Goal: Transaction & Acquisition: Purchase product/service

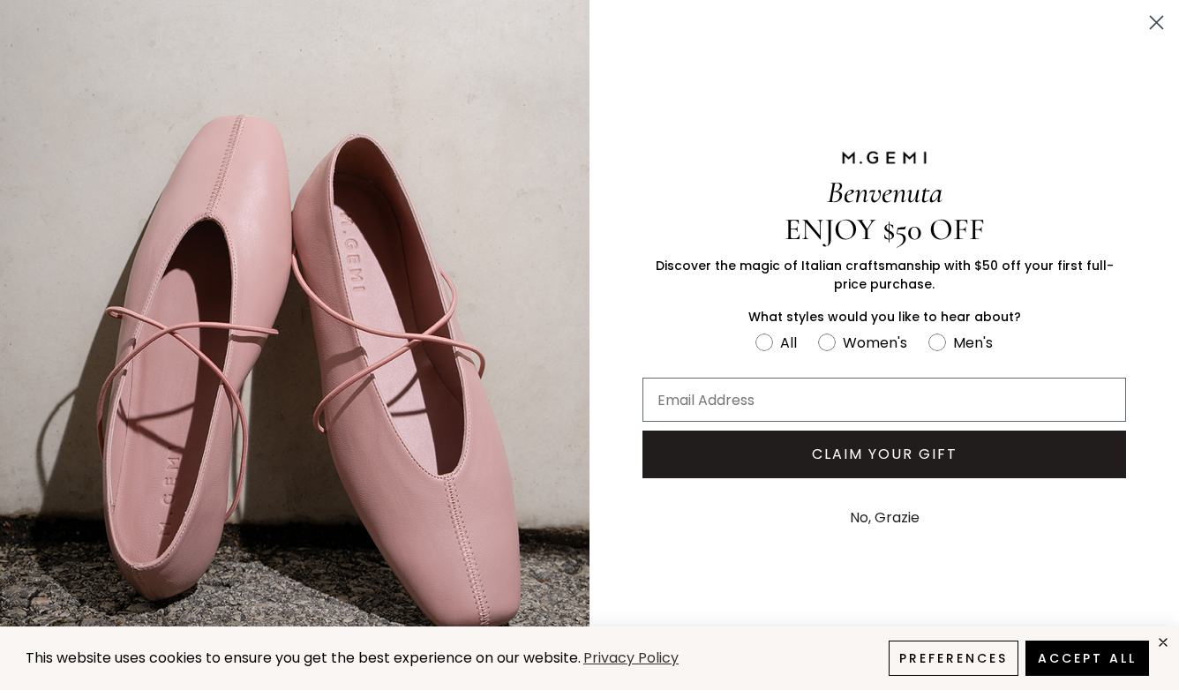
click at [895, 519] on button "No, Grazie" at bounding box center [884, 518] width 87 height 44
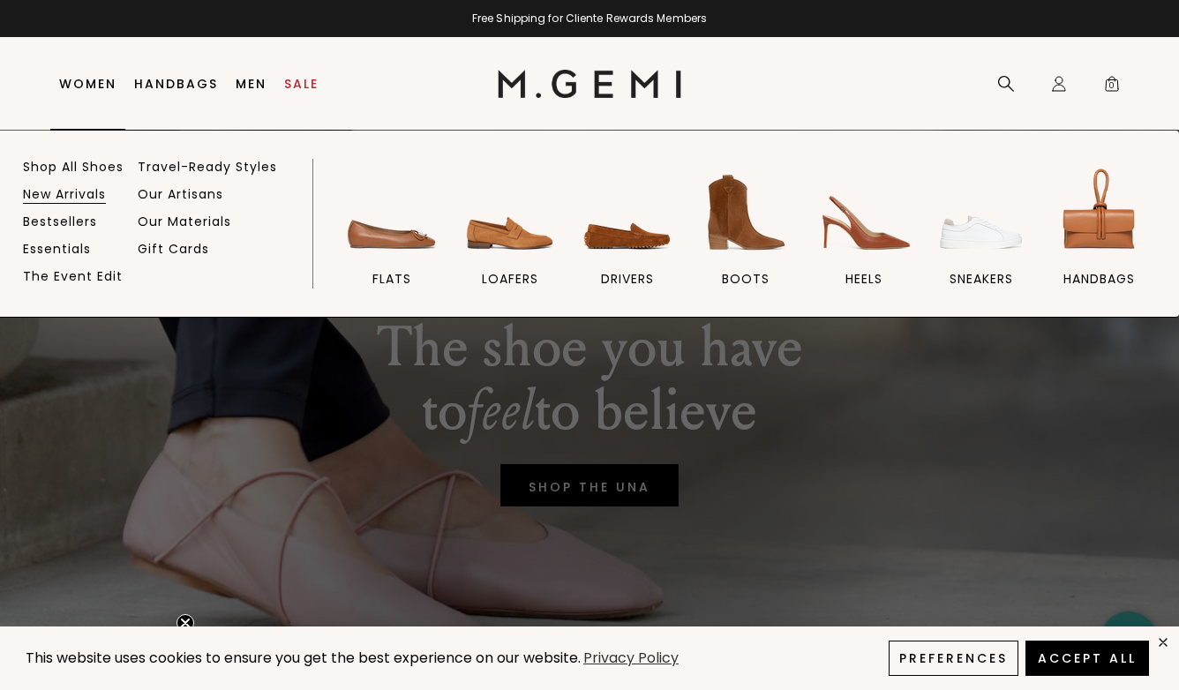
click at [59, 200] on link "New Arrivals" at bounding box center [64, 194] width 83 height 16
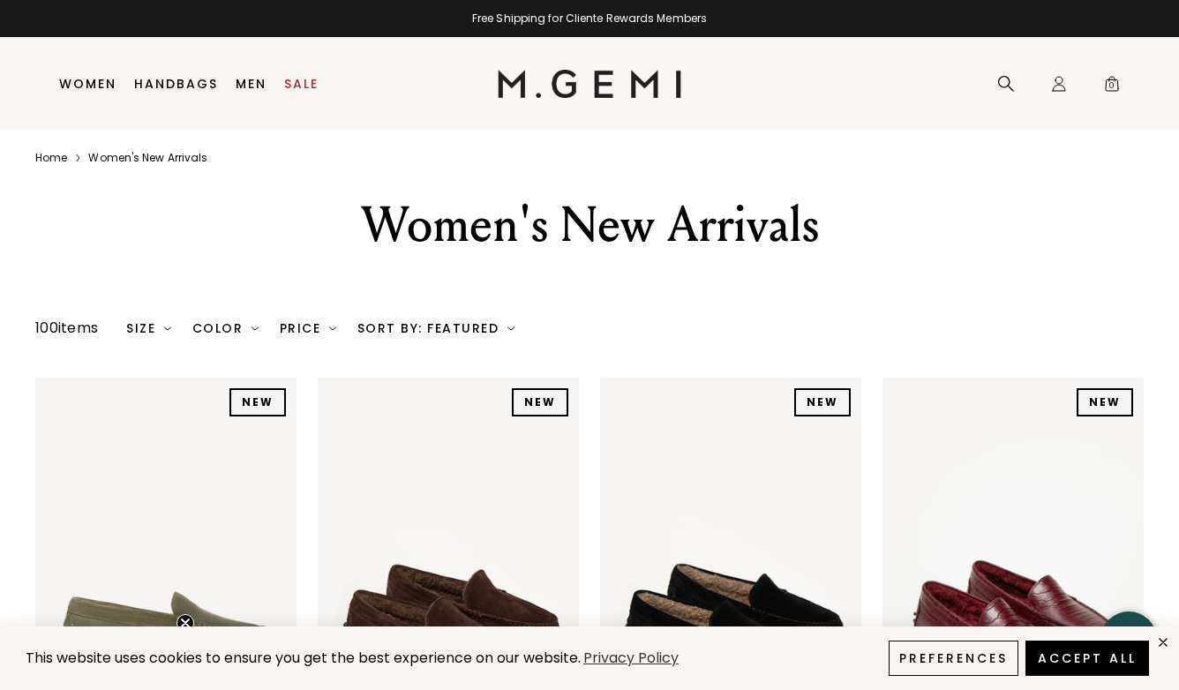
click at [446, 328] on div "Sort By: Featured" at bounding box center [436, 328] width 157 height 14
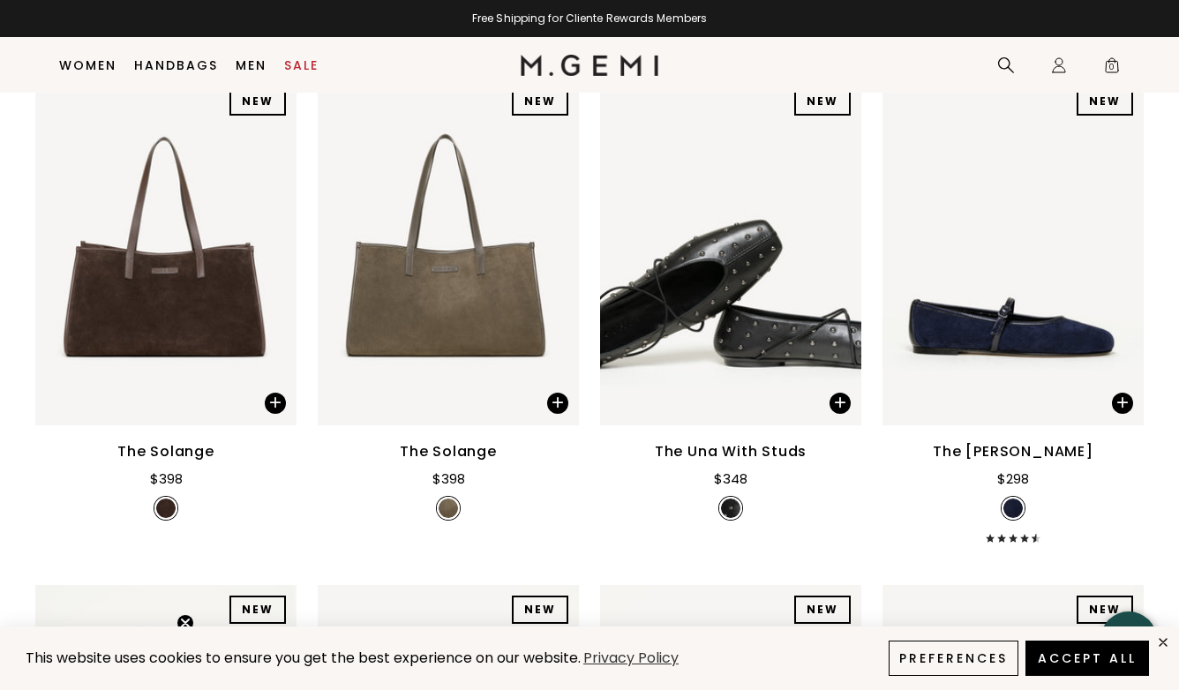
scroll to position [1774, 0]
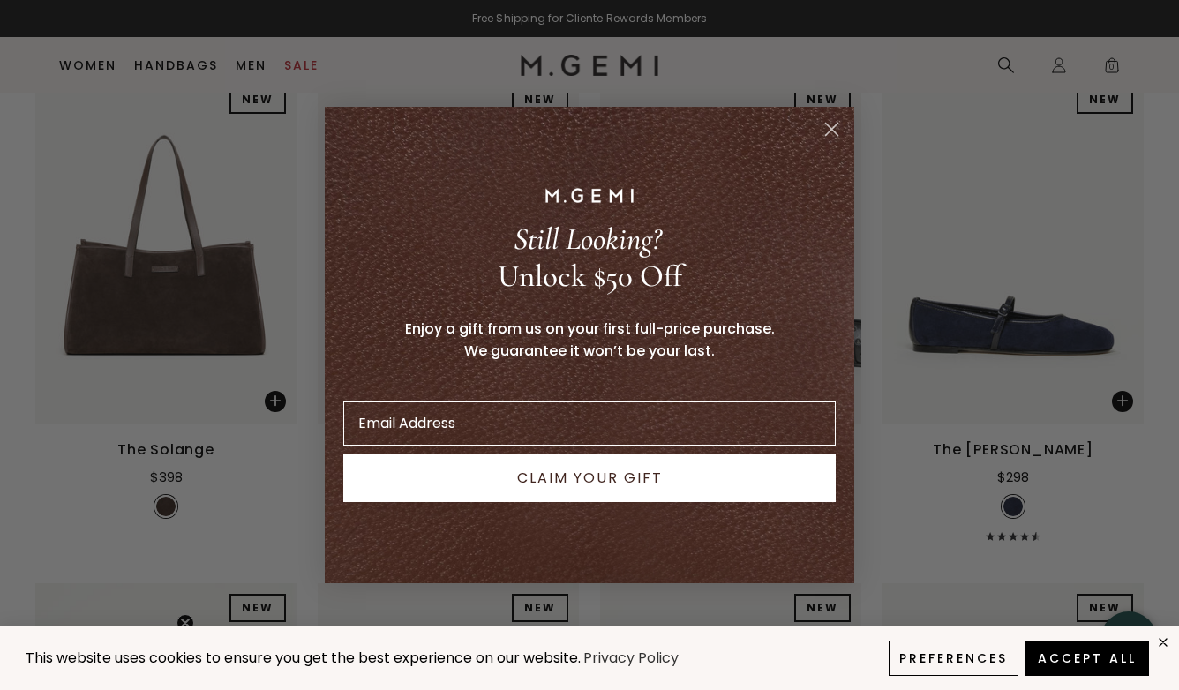
click at [829, 130] on icon "Close dialog" at bounding box center [832, 130] width 12 height 12
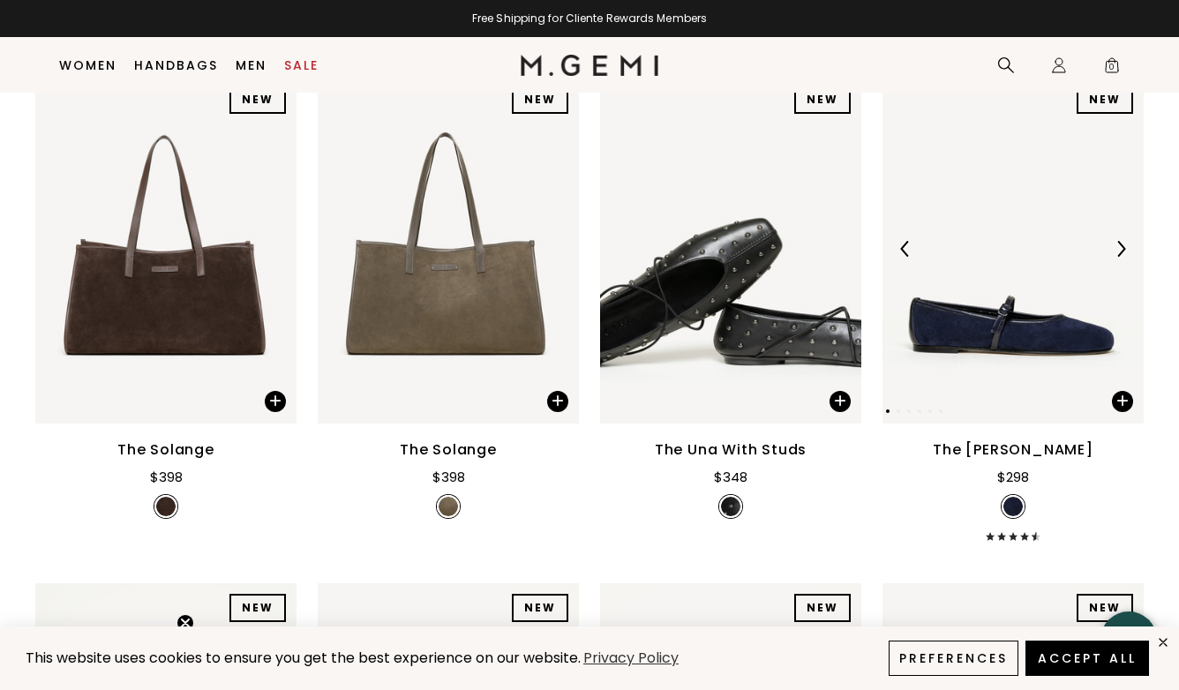
click at [1122, 251] on img at bounding box center [1121, 249] width 16 height 16
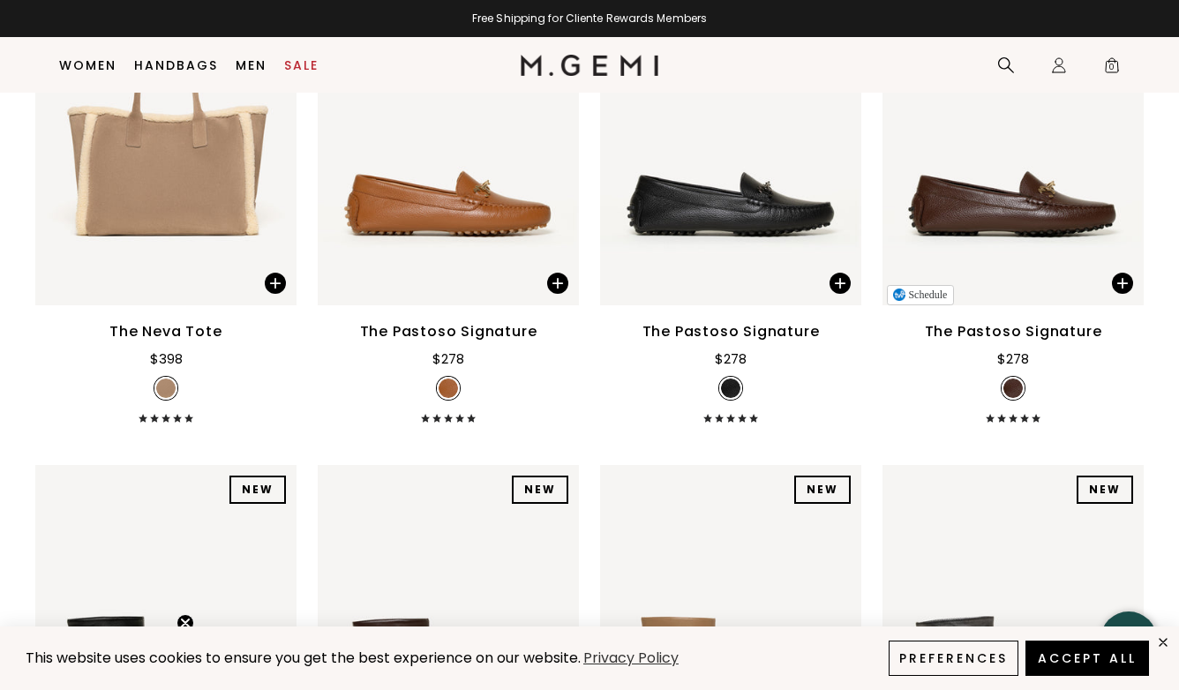
scroll to position [3933, 0]
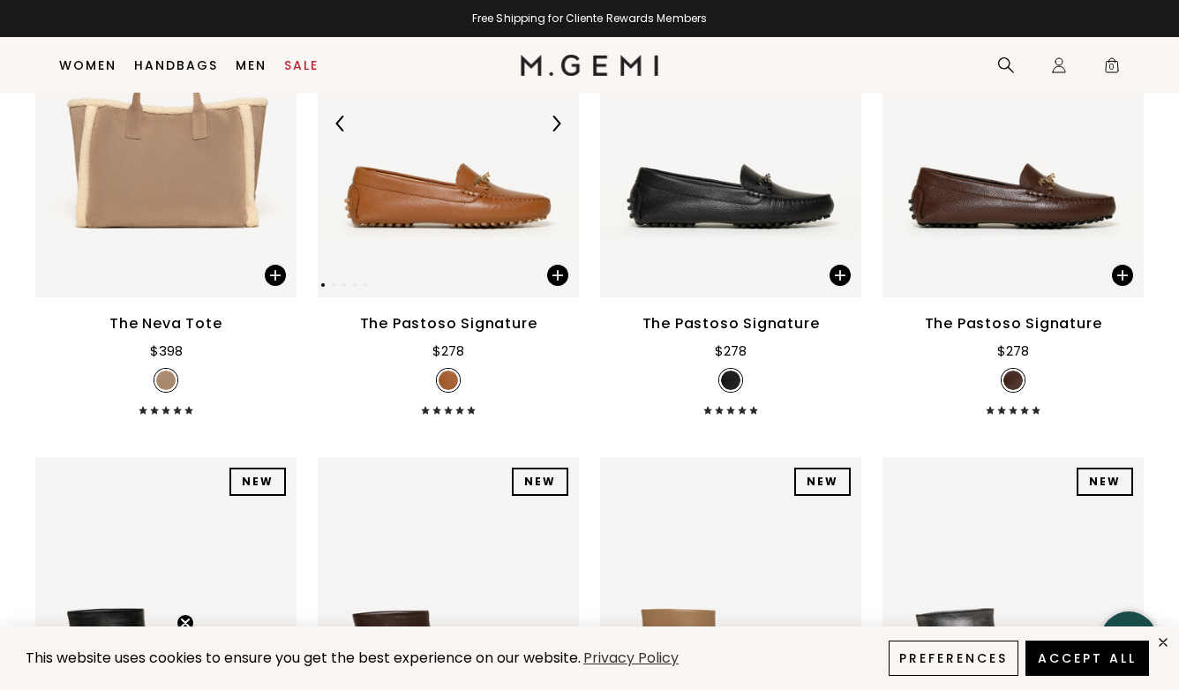
click at [556, 119] on img at bounding box center [556, 124] width 16 height 16
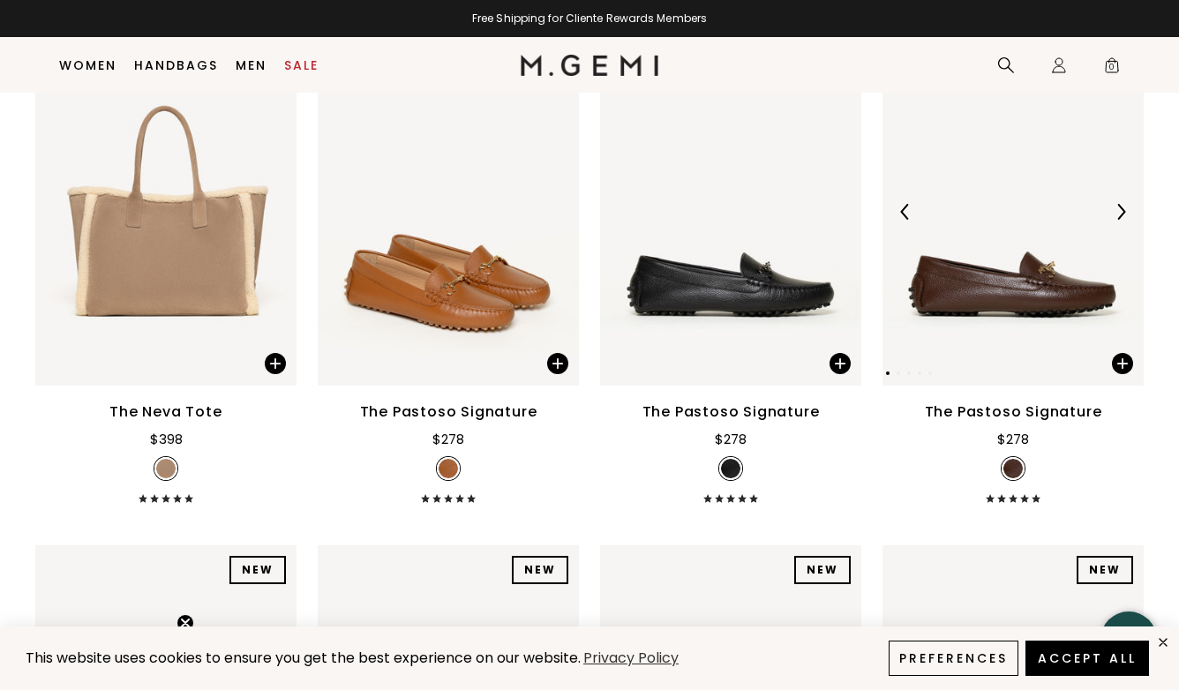
scroll to position [3820, 0]
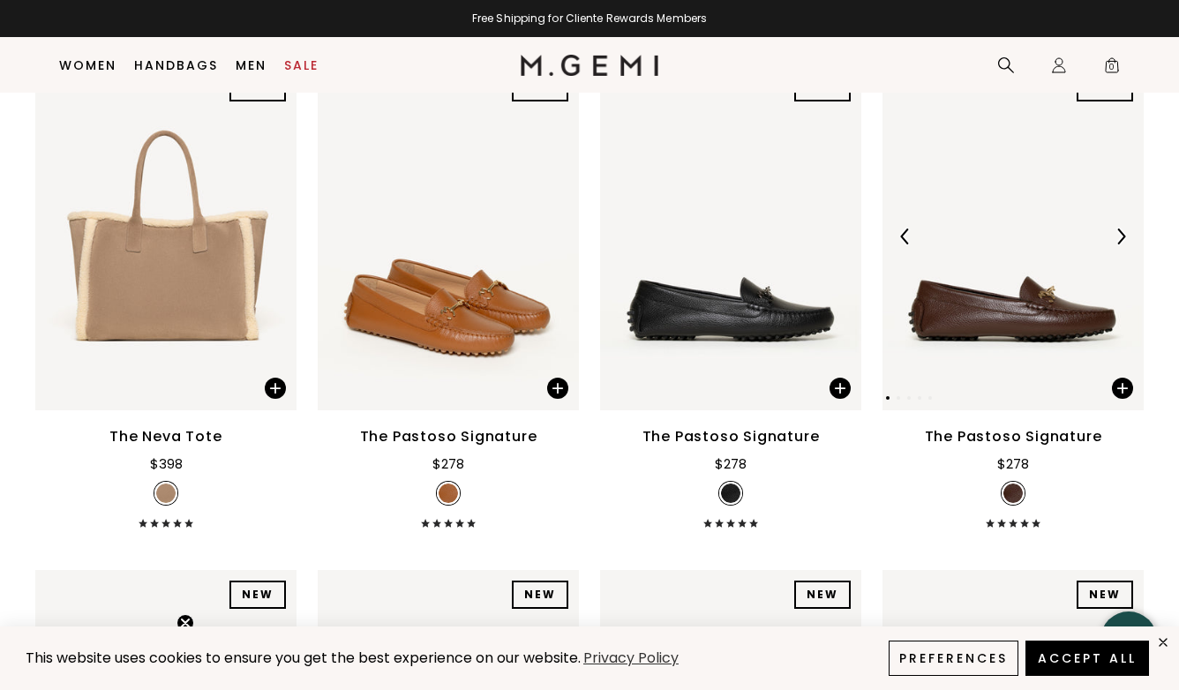
click at [1118, 235] on img at bounding box center [1121, 237] width 16 height 16
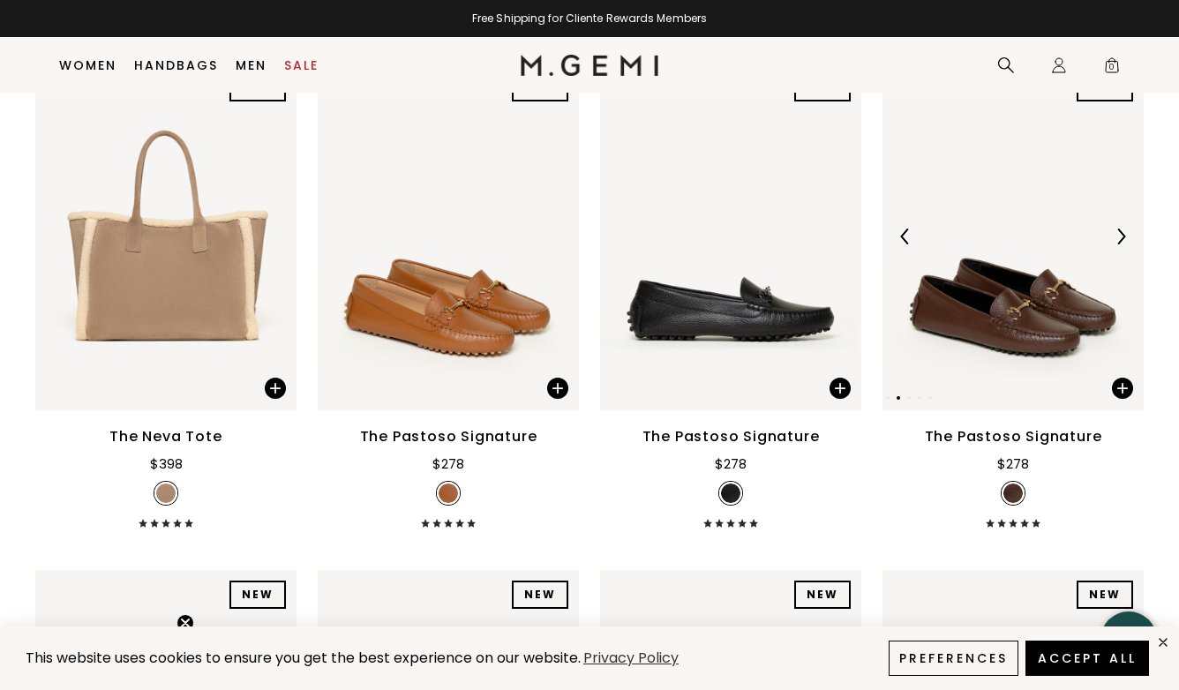
click at [1118, 235] on img at bounding box center [1121, 237] width 16 height 16
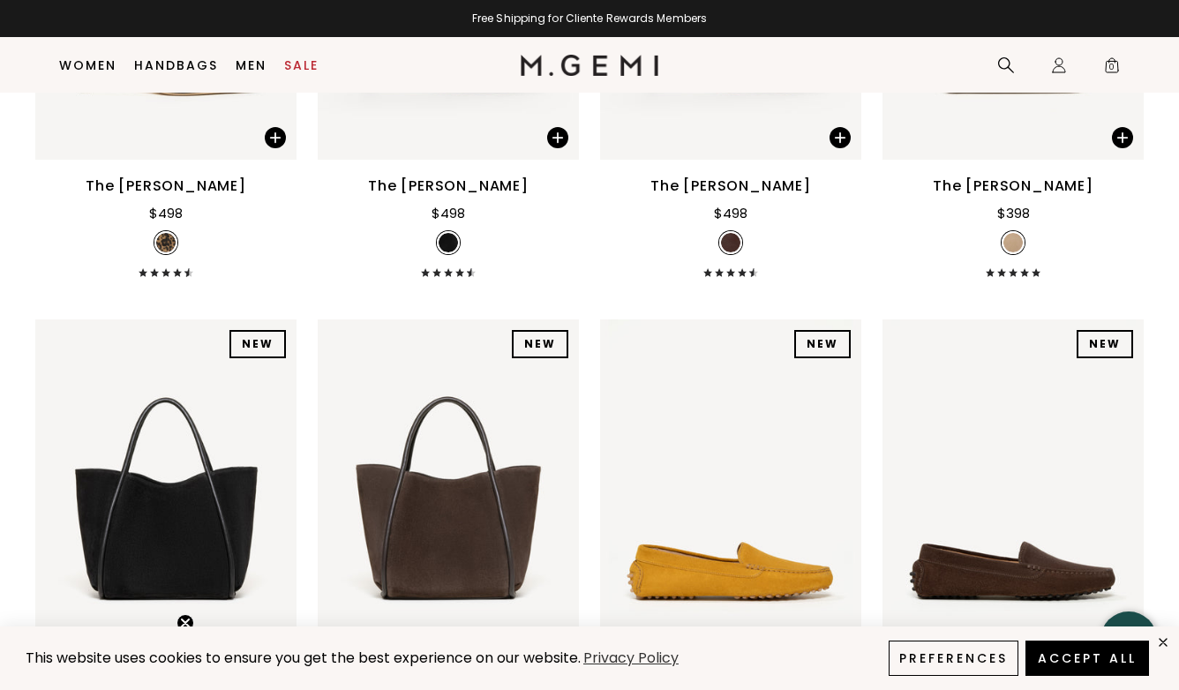
scroll to position [5803, 0]
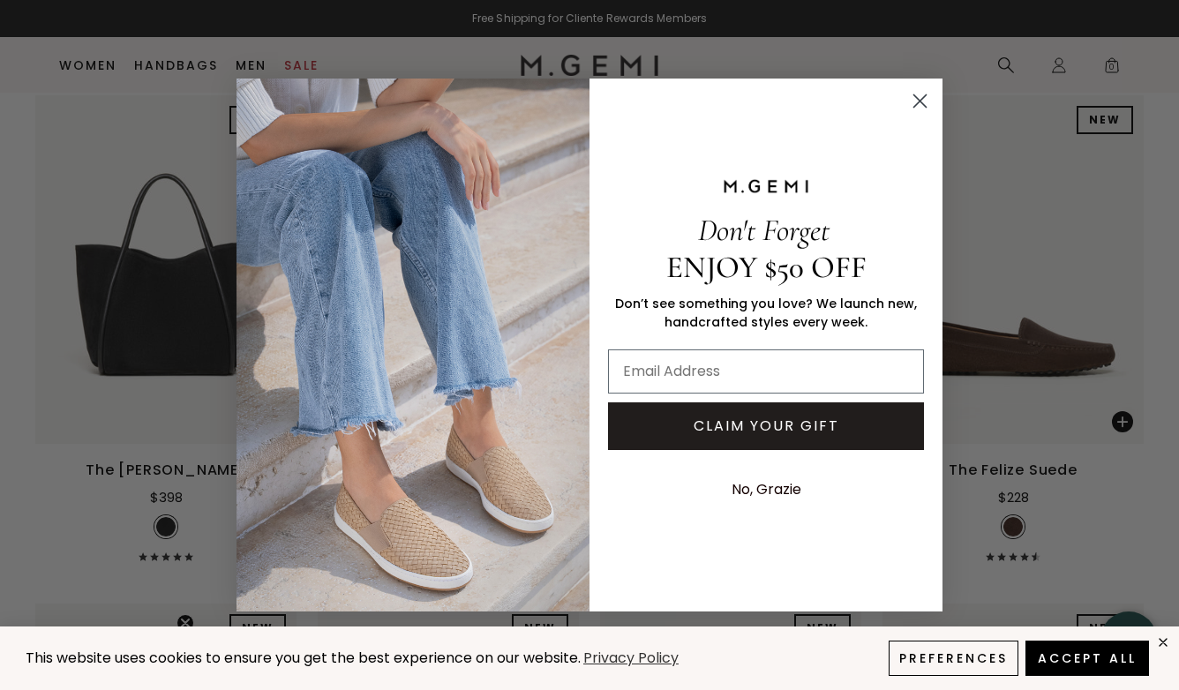
click at [920, 94] on circle "Close dialog" at bounding box center [920, 101] width 29 height 29
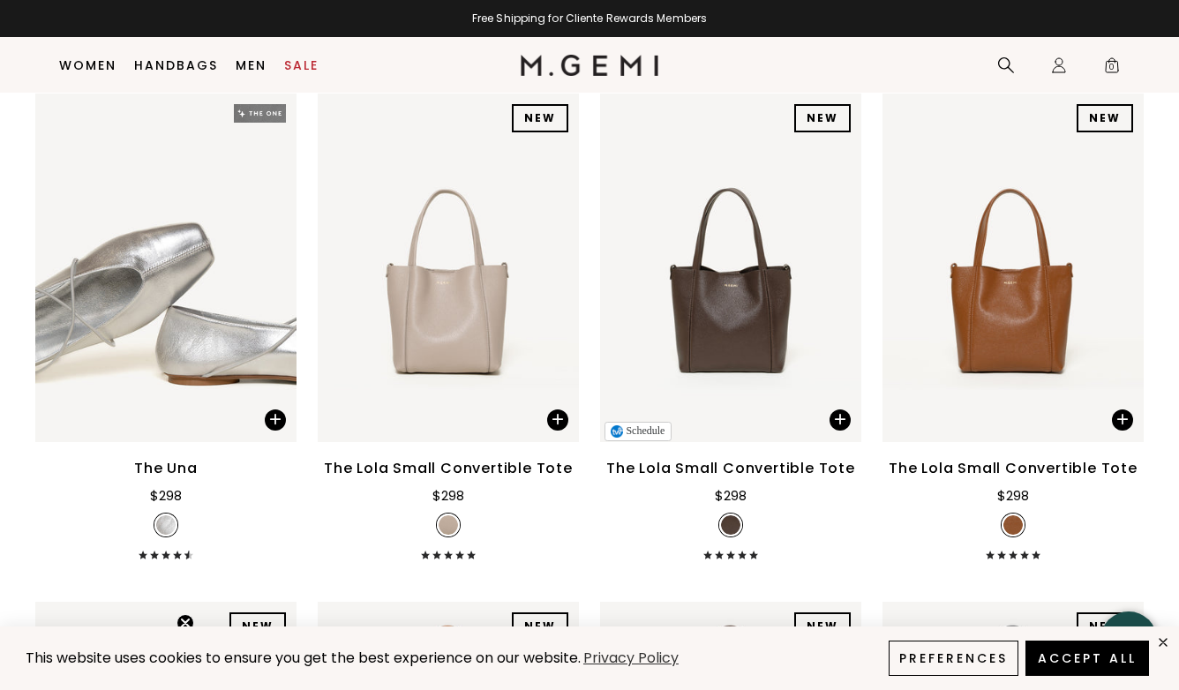
scroll to position [7843, 0]
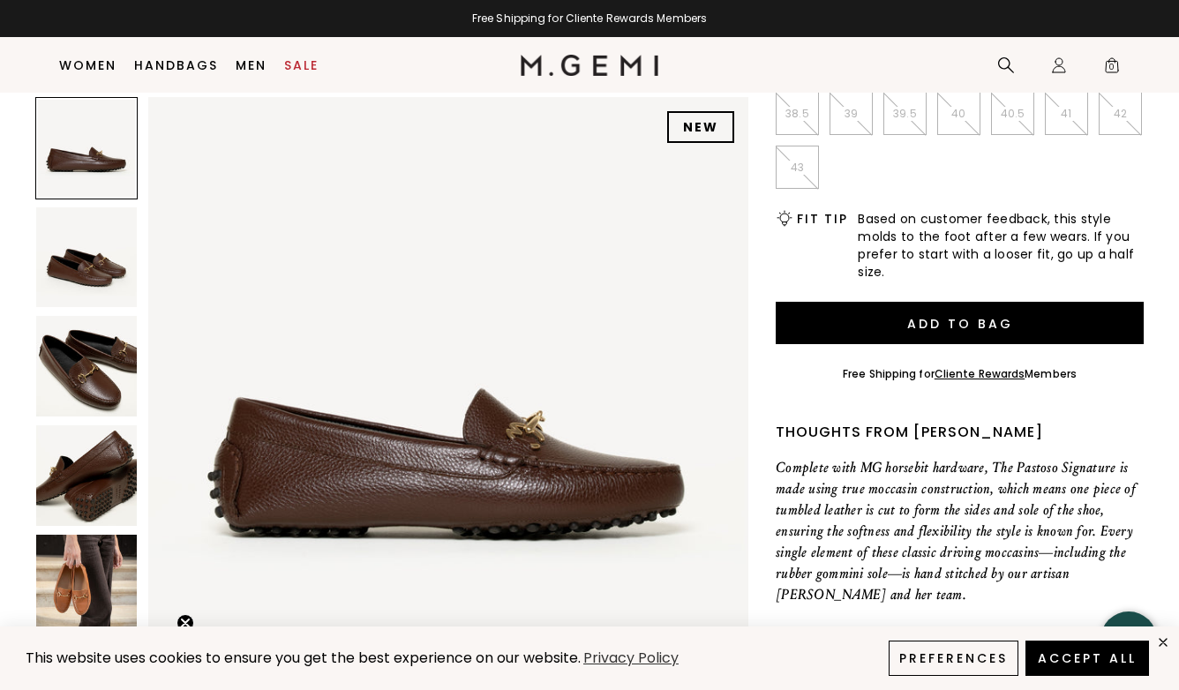
click at [139, 406] on div "NEW" at bounding box center [391, 397] width 713 height 600
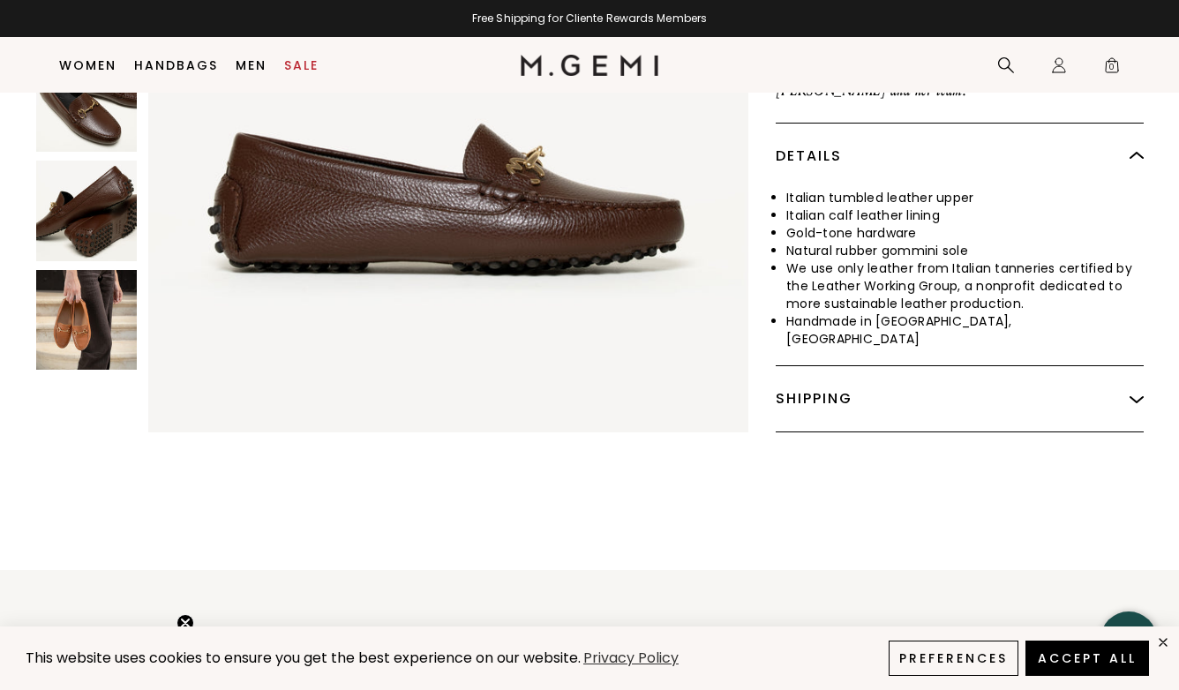
scroll to position [922, 0]
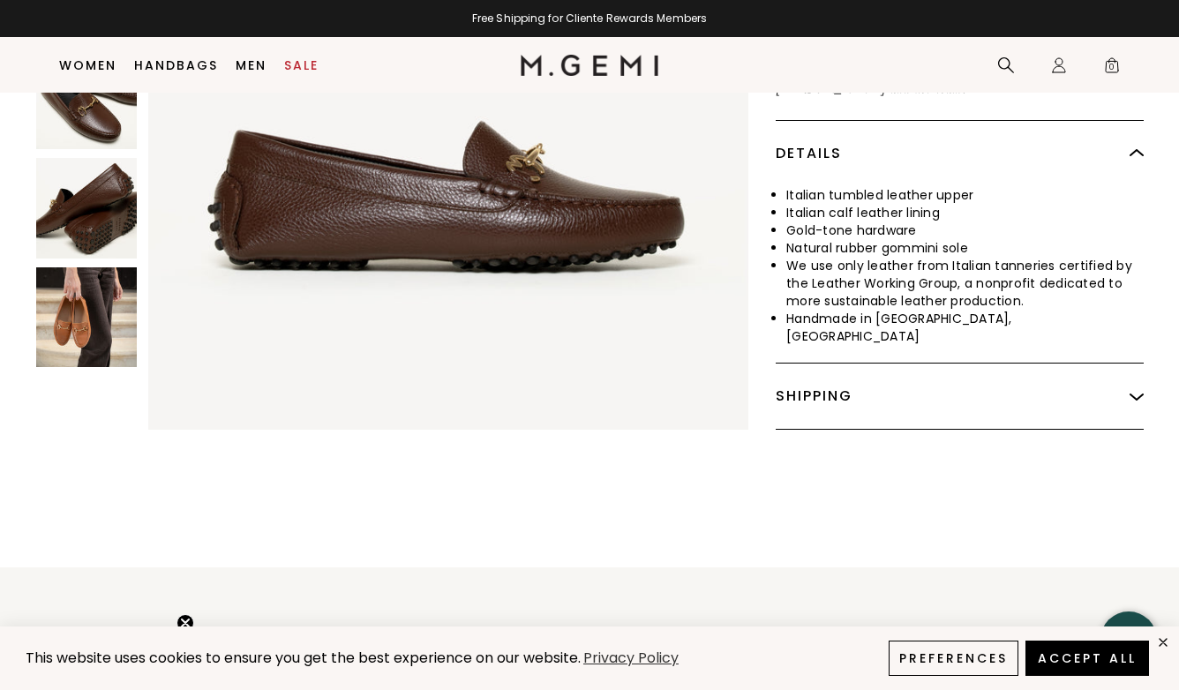
click at [98, 303] on img at bounding box center [86, 317] width 101 height 101
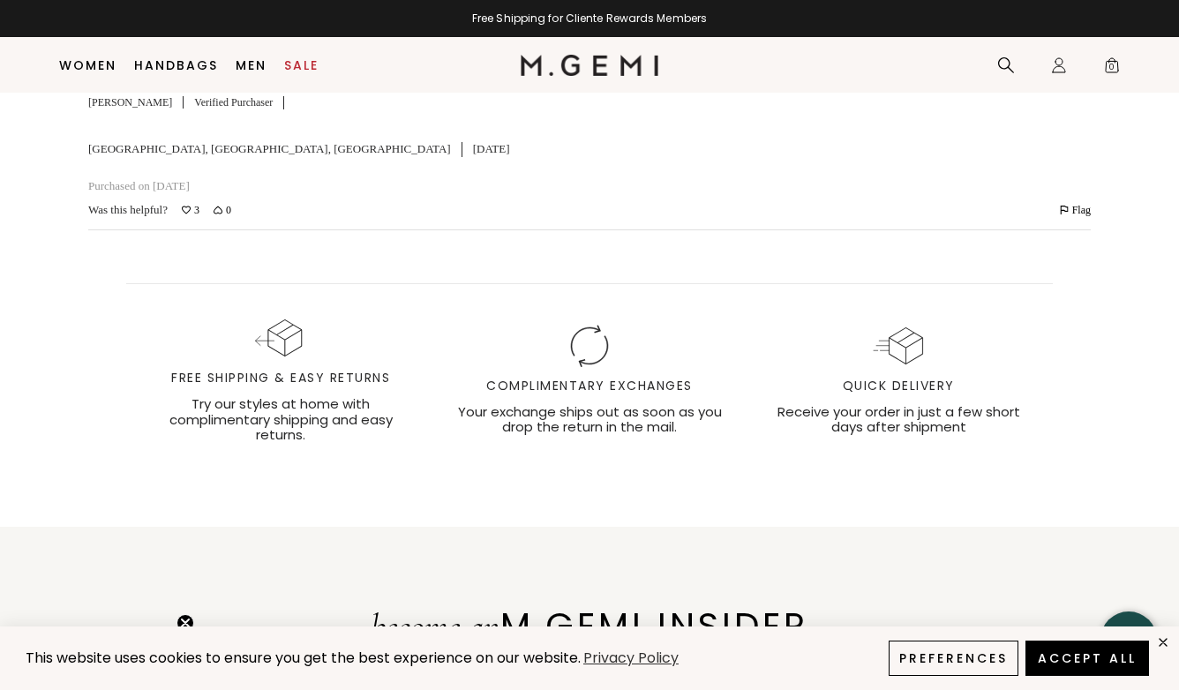
scroll to position [3181, 0]
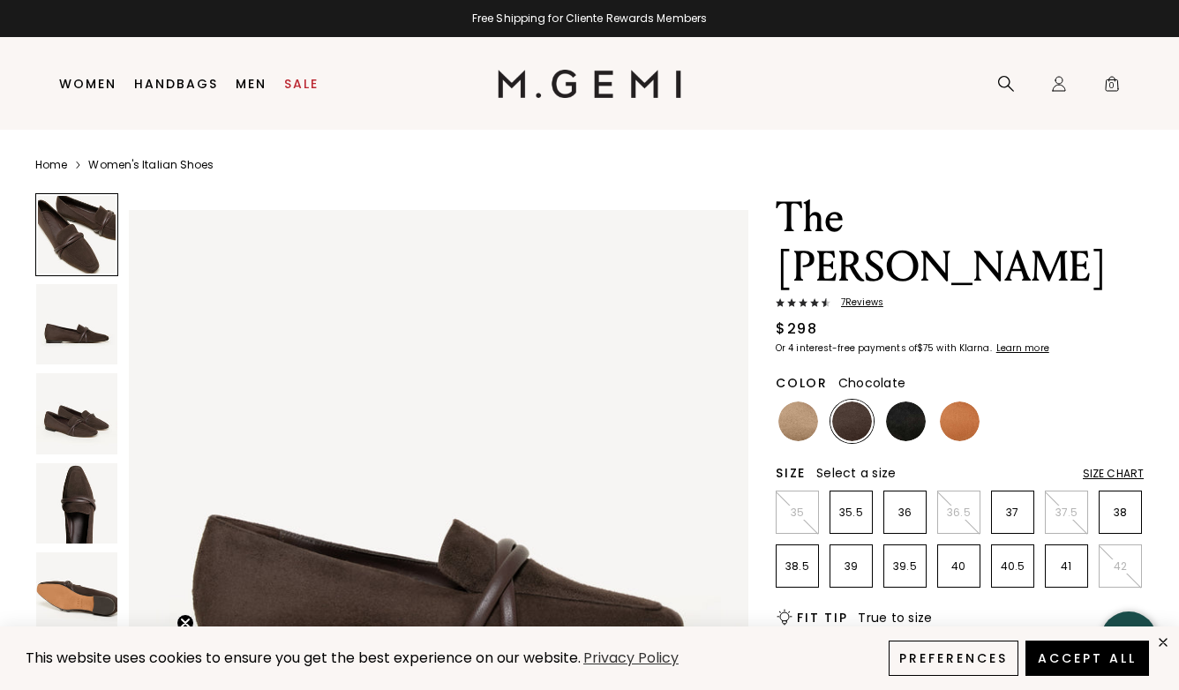
scroll to position [624, 0]
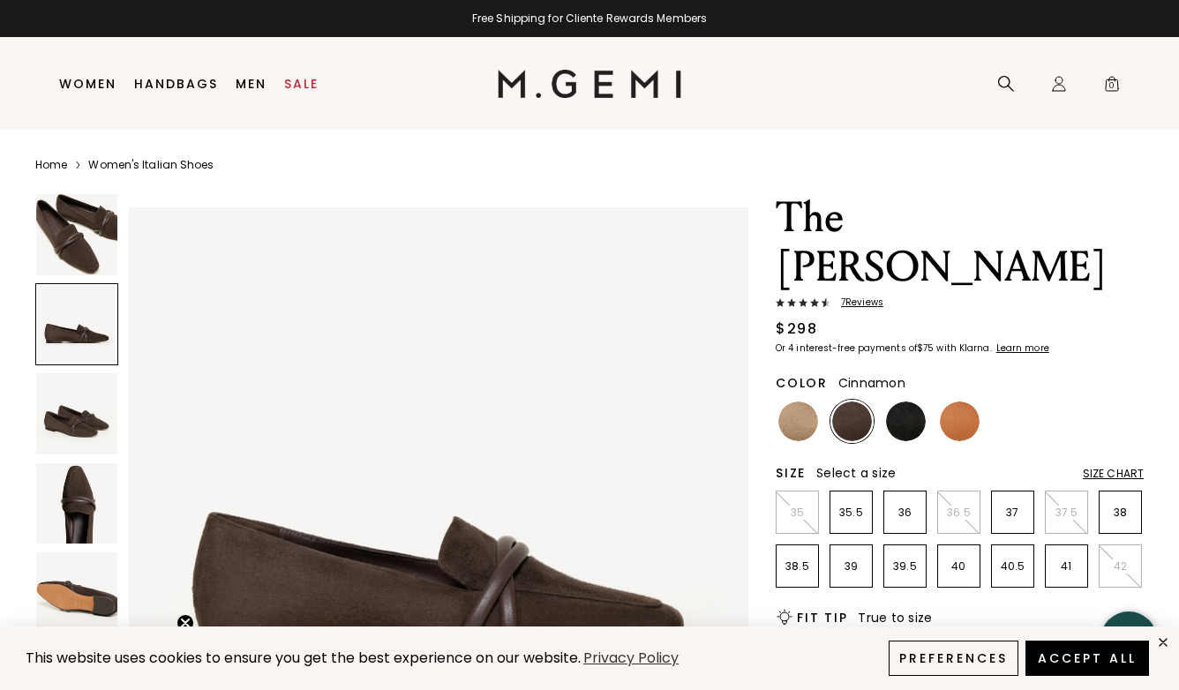
click at [954, 402] on img at bounding box center [960, 422] width 40 height 40
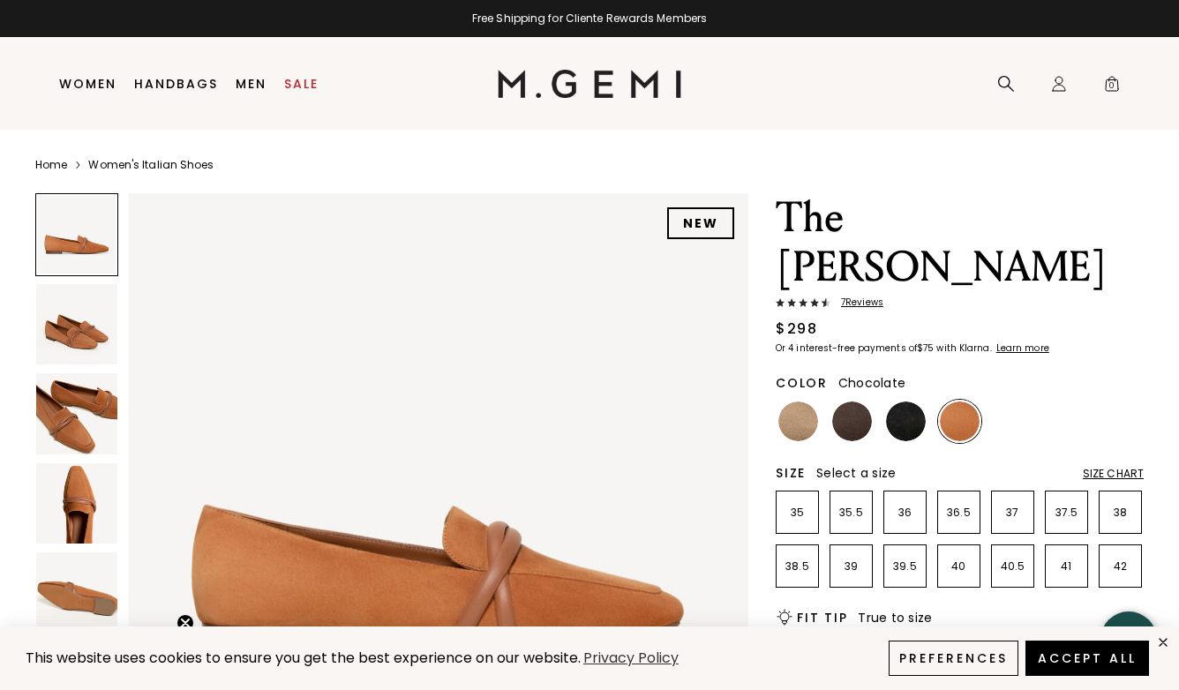
click at [853, 402] on img at bounding box center [852, 422] width 40 height 40
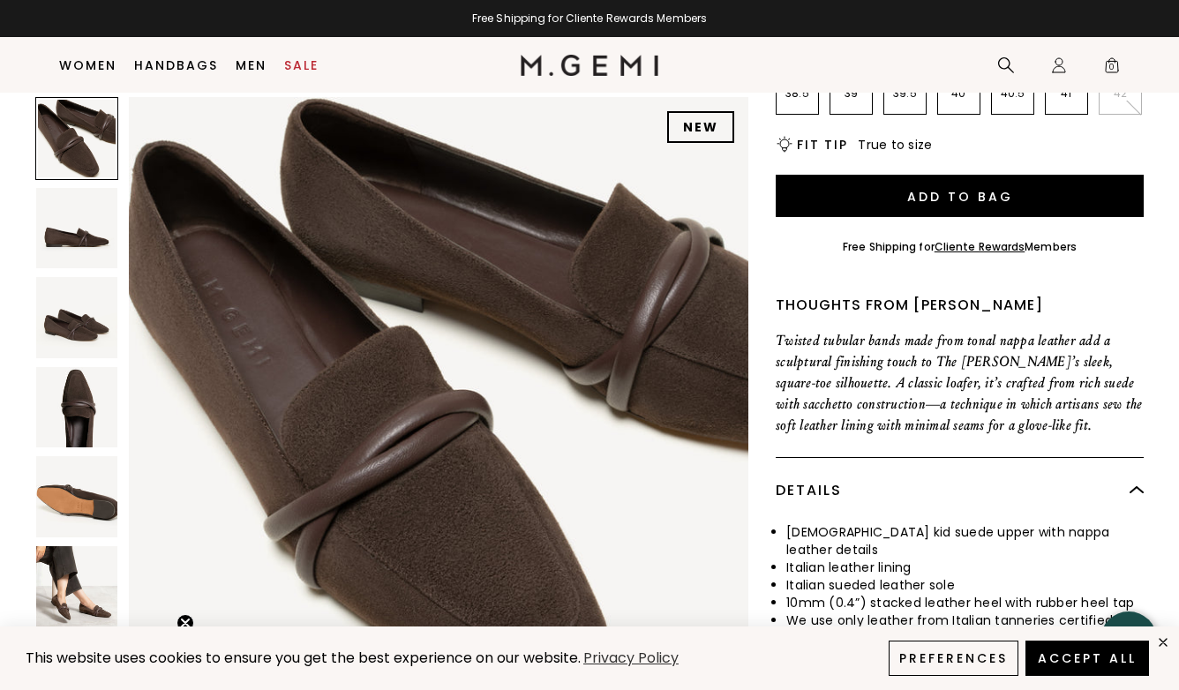
scroll to position [140, 0]
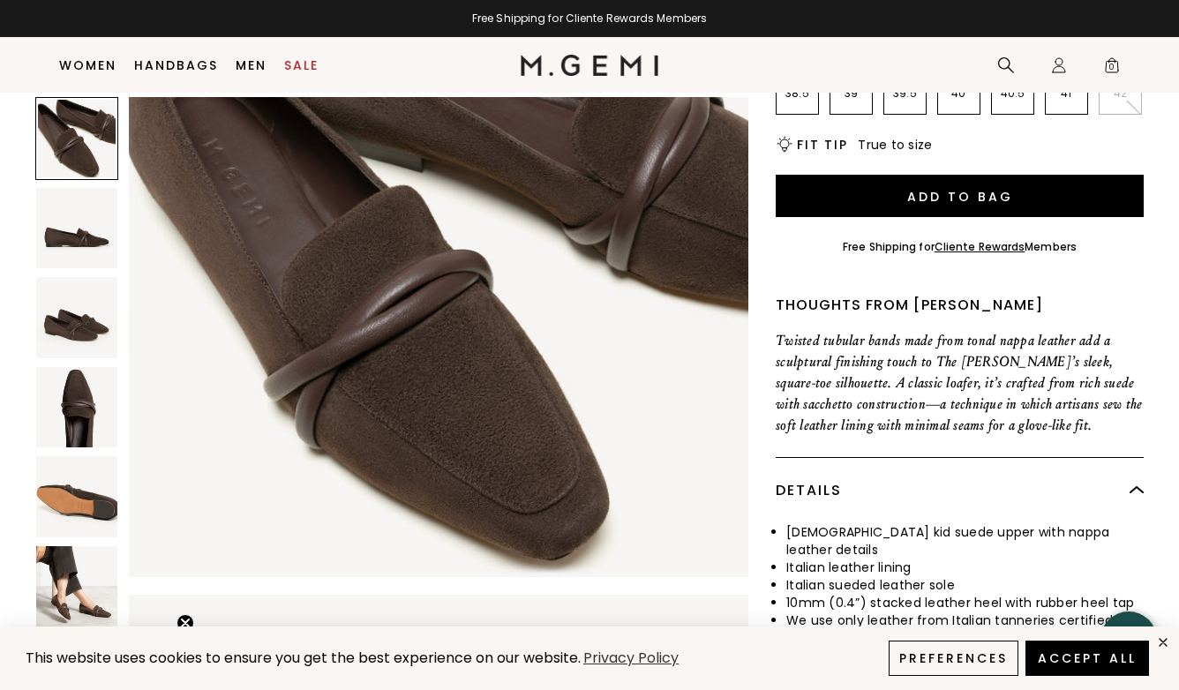
click at [80, 553] on img at bounding box center [76, 586] width 81 height 81
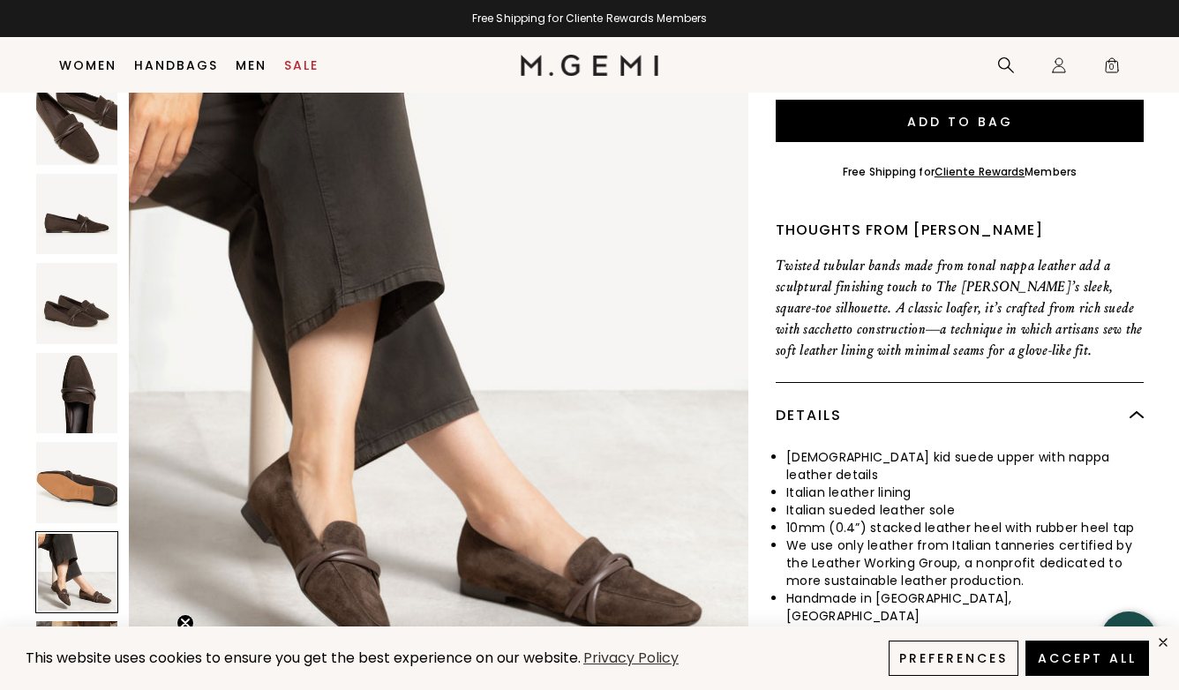
scroll to position [618, 0]
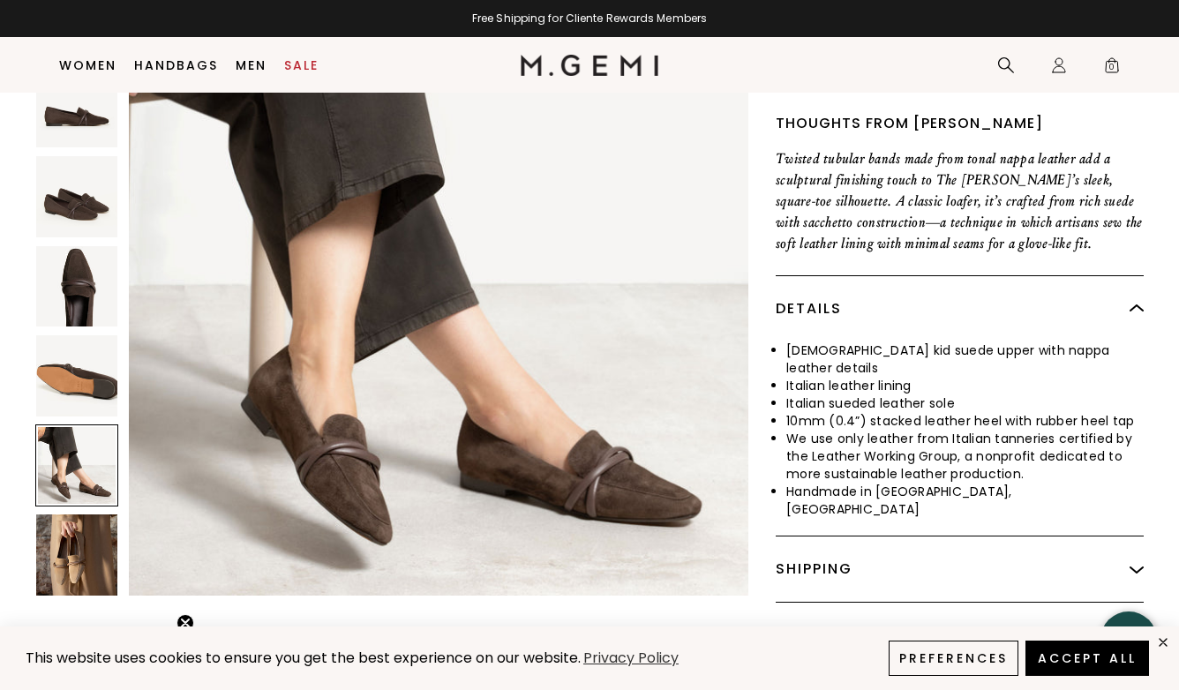
click at [75, 515] on img at bounding box center [76, 555] width 81 height 81
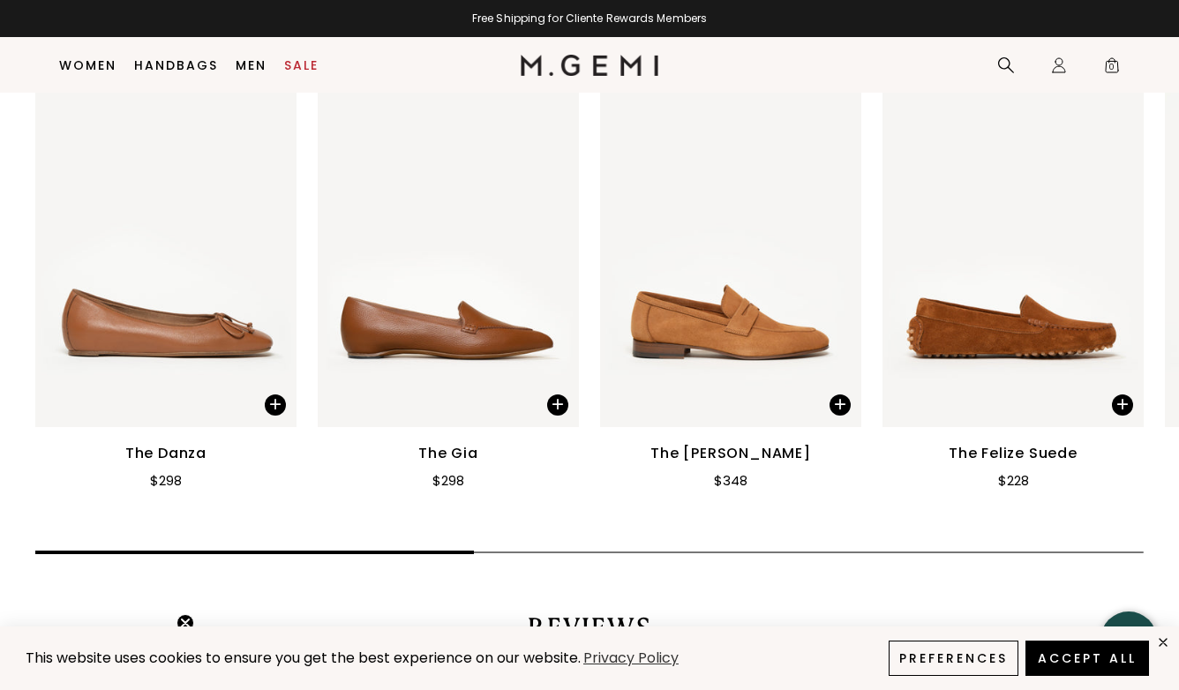
scroll to position [2276, 0]
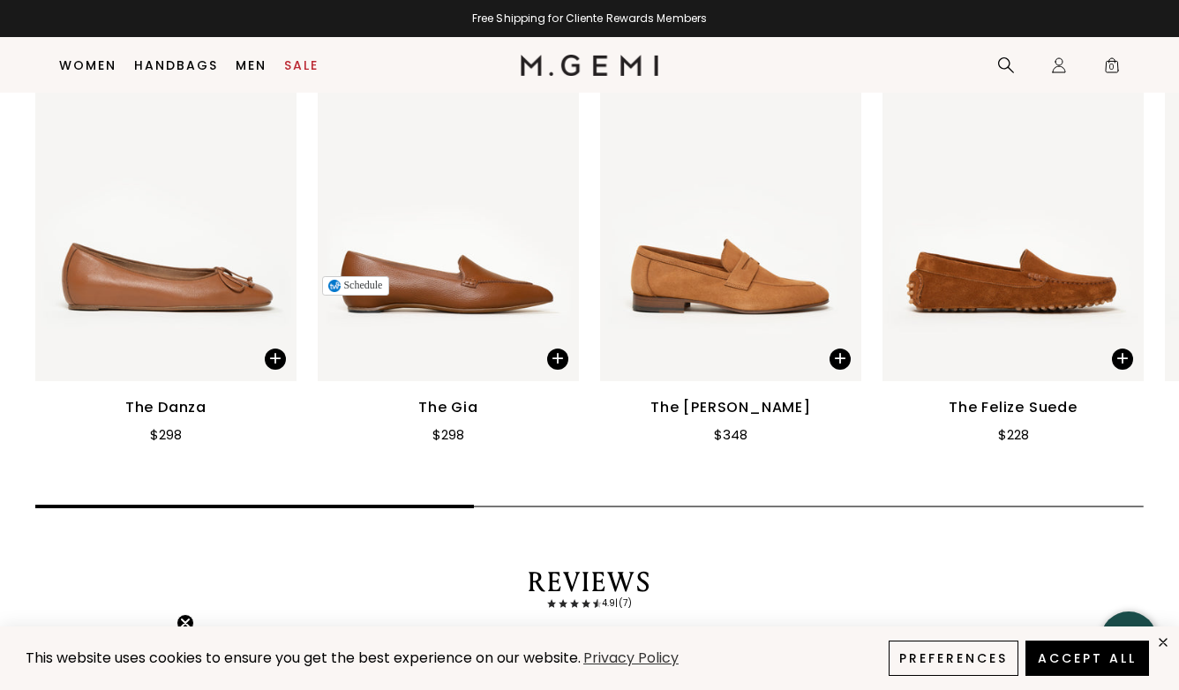
click at [425, 206] on img at bounding box center [448, 207] width 261 height 349
click at [500, 223] on img at bounding box center [448, 207] width 261 height 349
click at [472, 177] on img at bounding box center [448, 207] width 261 height 349
click at [456, 199] on img at bounding box center [448, 207] width 261 height 349
click at [555, 349] on span at bounding box center [557, 359] width 21 height 21
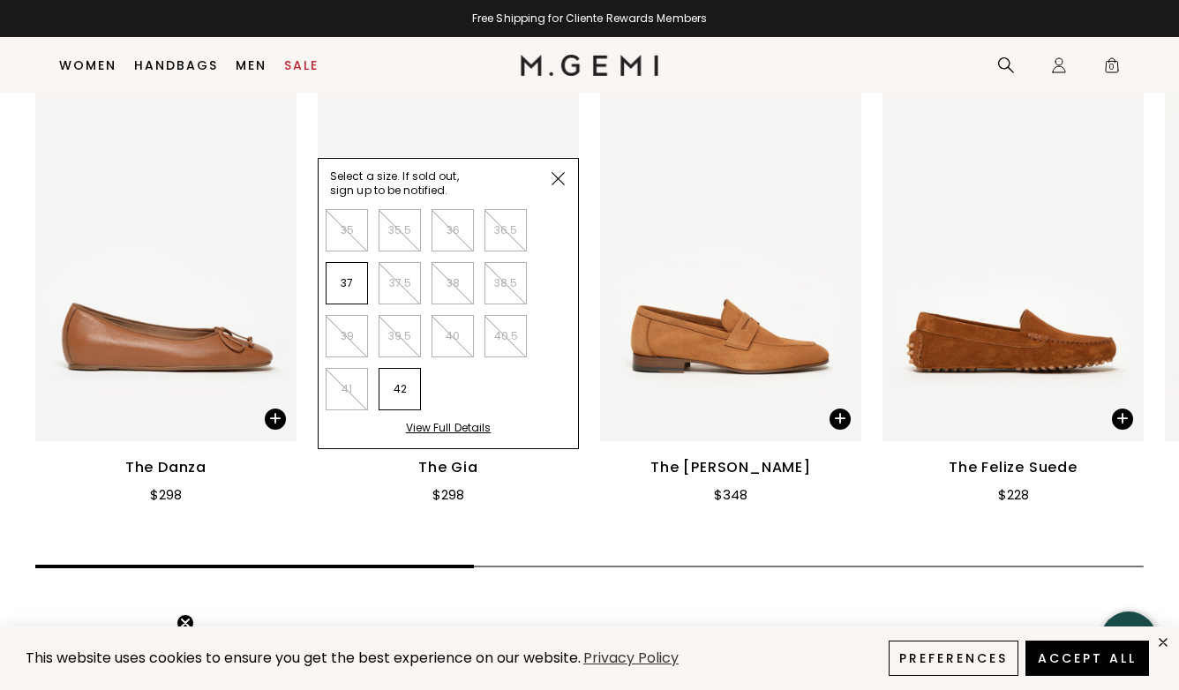
scroll to position [2216, 0]
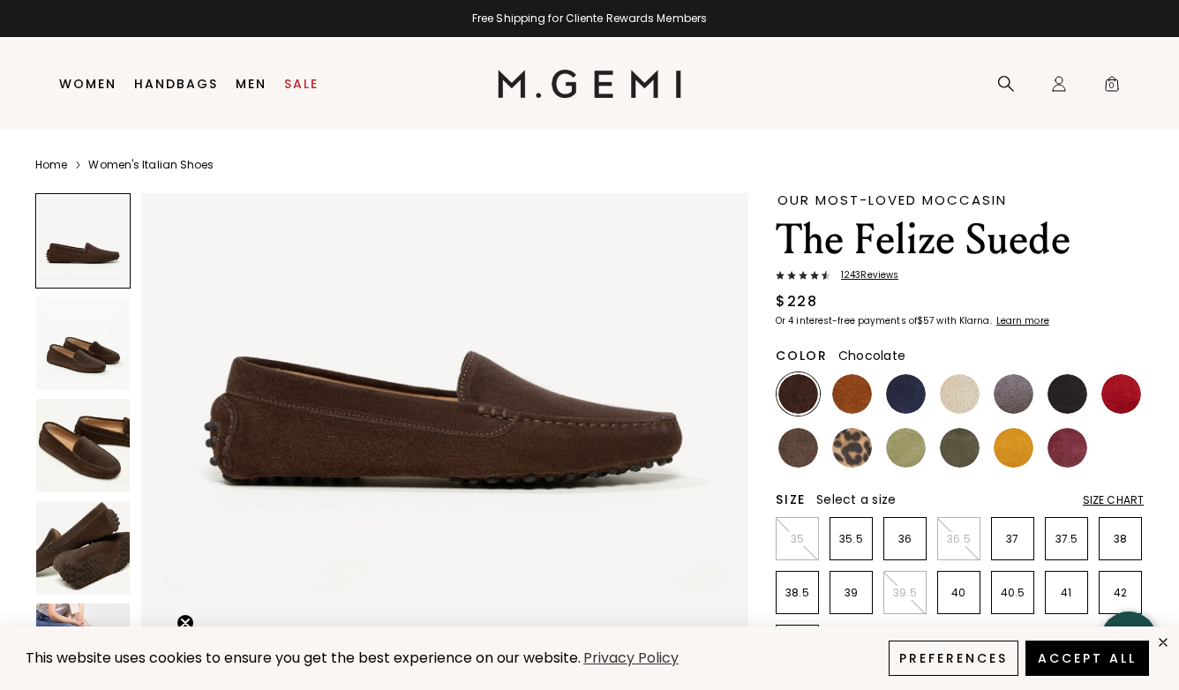
scroll to position [157, 0]
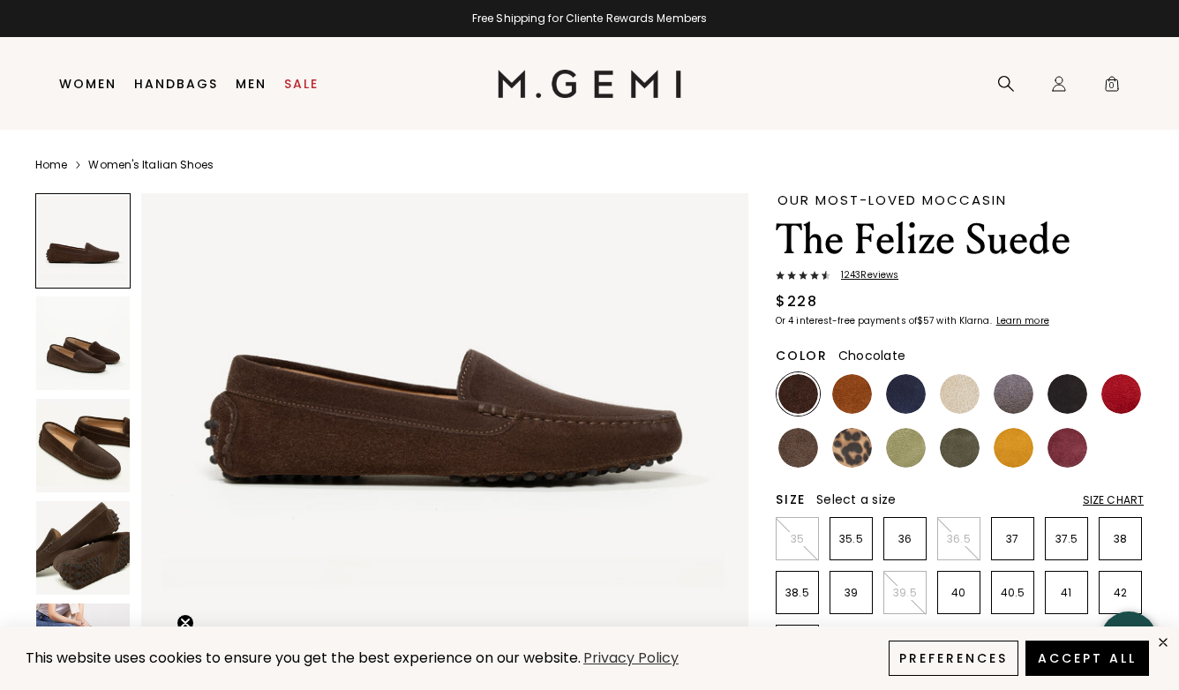
click at [94, 445] on img at bounding box center [83, 446] width 94 height 94
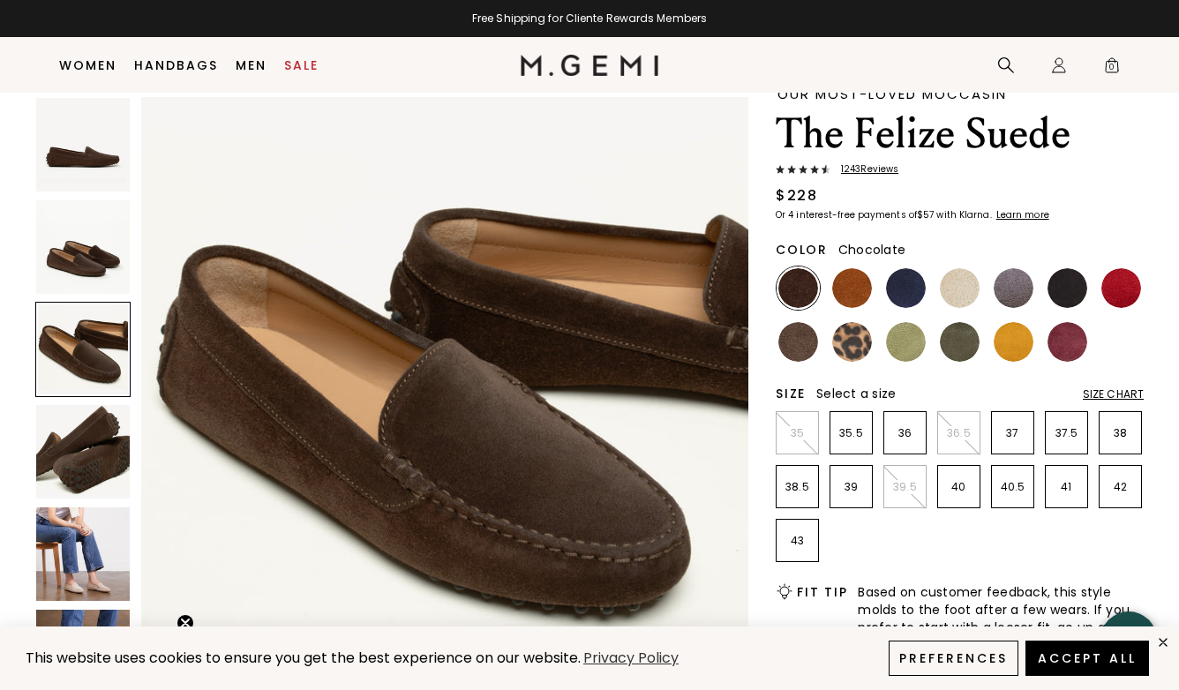
scroll to position [172, 0]
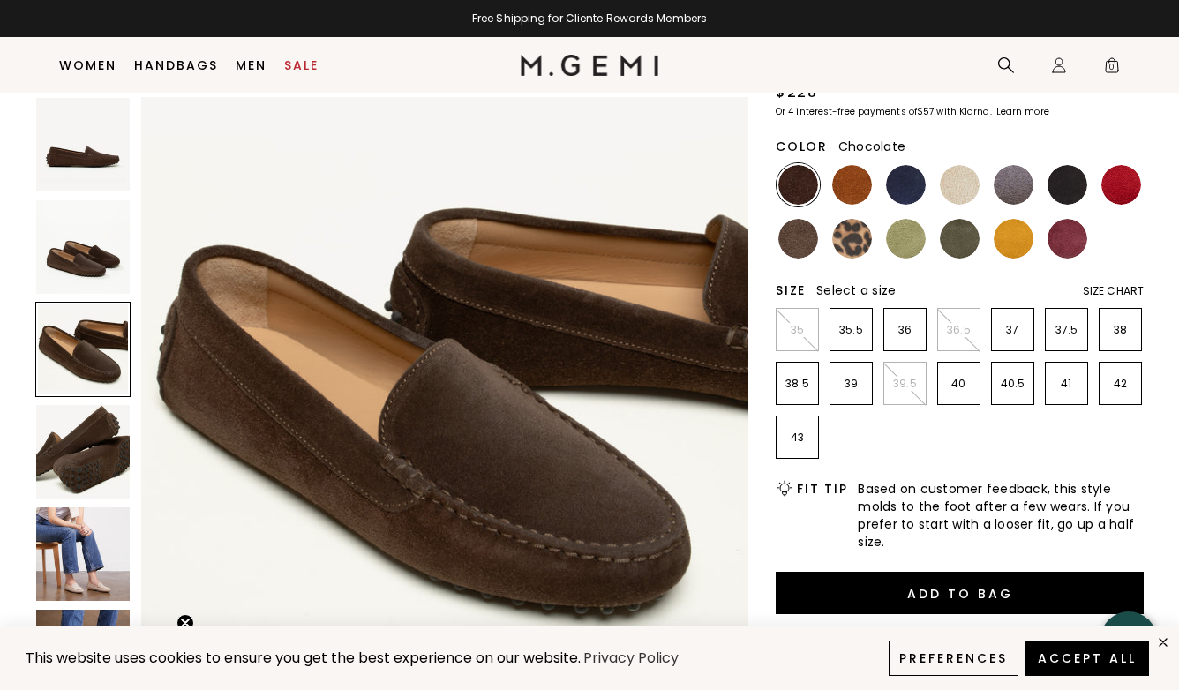
click at [72, 568] on img at bounding box center [83, 555] width 94 height 94
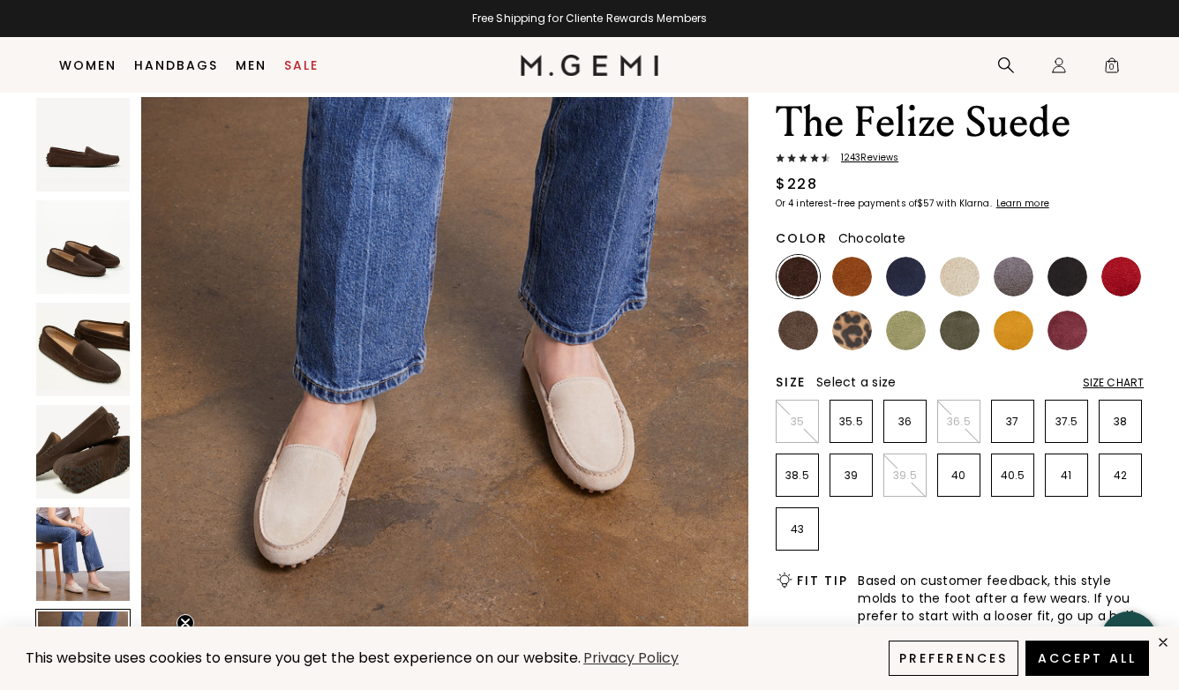
scroll to position [80, 0]
click at [965, 421] on p "36.5" at bounding box center [958, 422] width 41 height 14
click at [853, 271] on img at bounding box center [852, 277] width 40 height 40
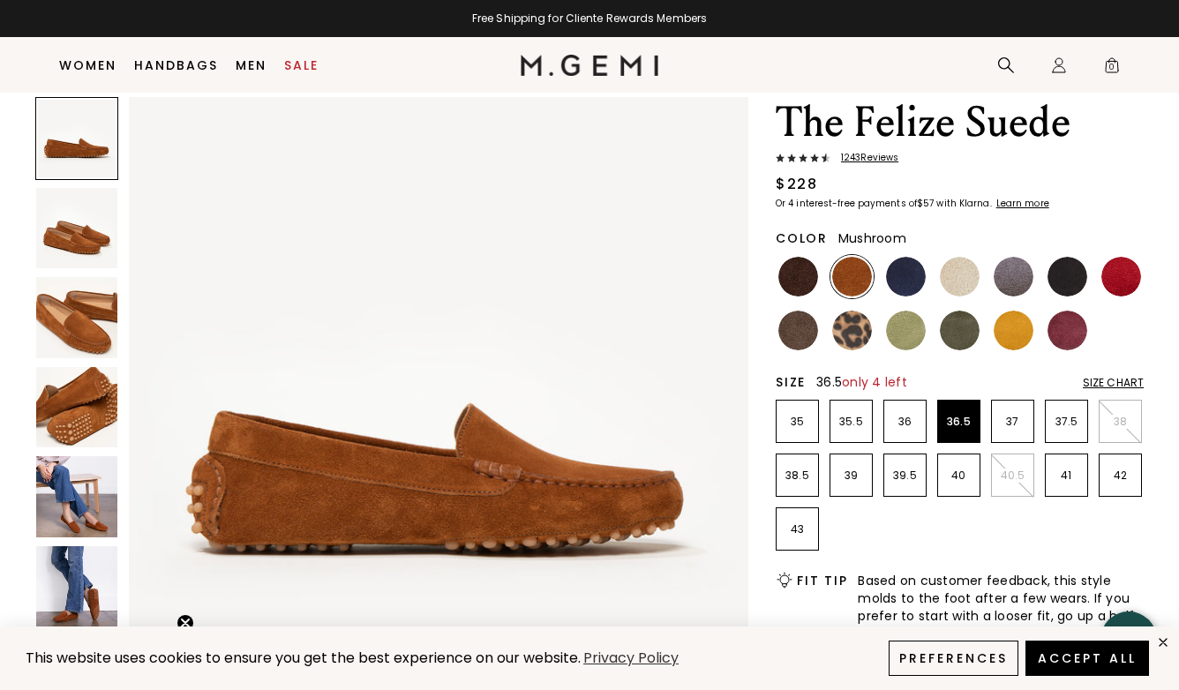
click at [799, 330] on img at bounding box center [799, 331] width 40 height 40
